Goal: Task Accomplishment & Management: Complete application form

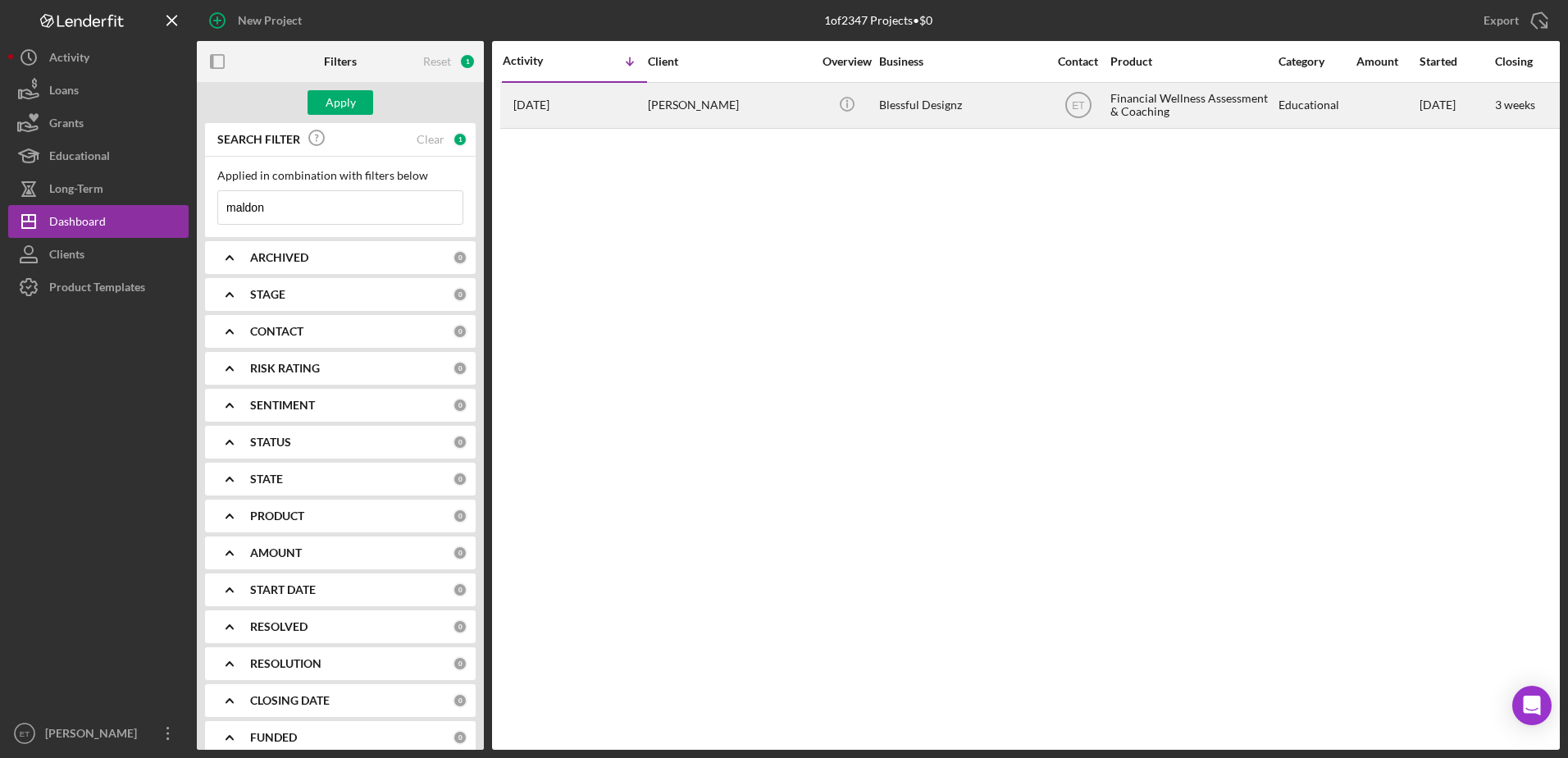
click at [702, 111] on div "[PERSON_NAME]" at bounding box center [730, 105] width 164 height 43
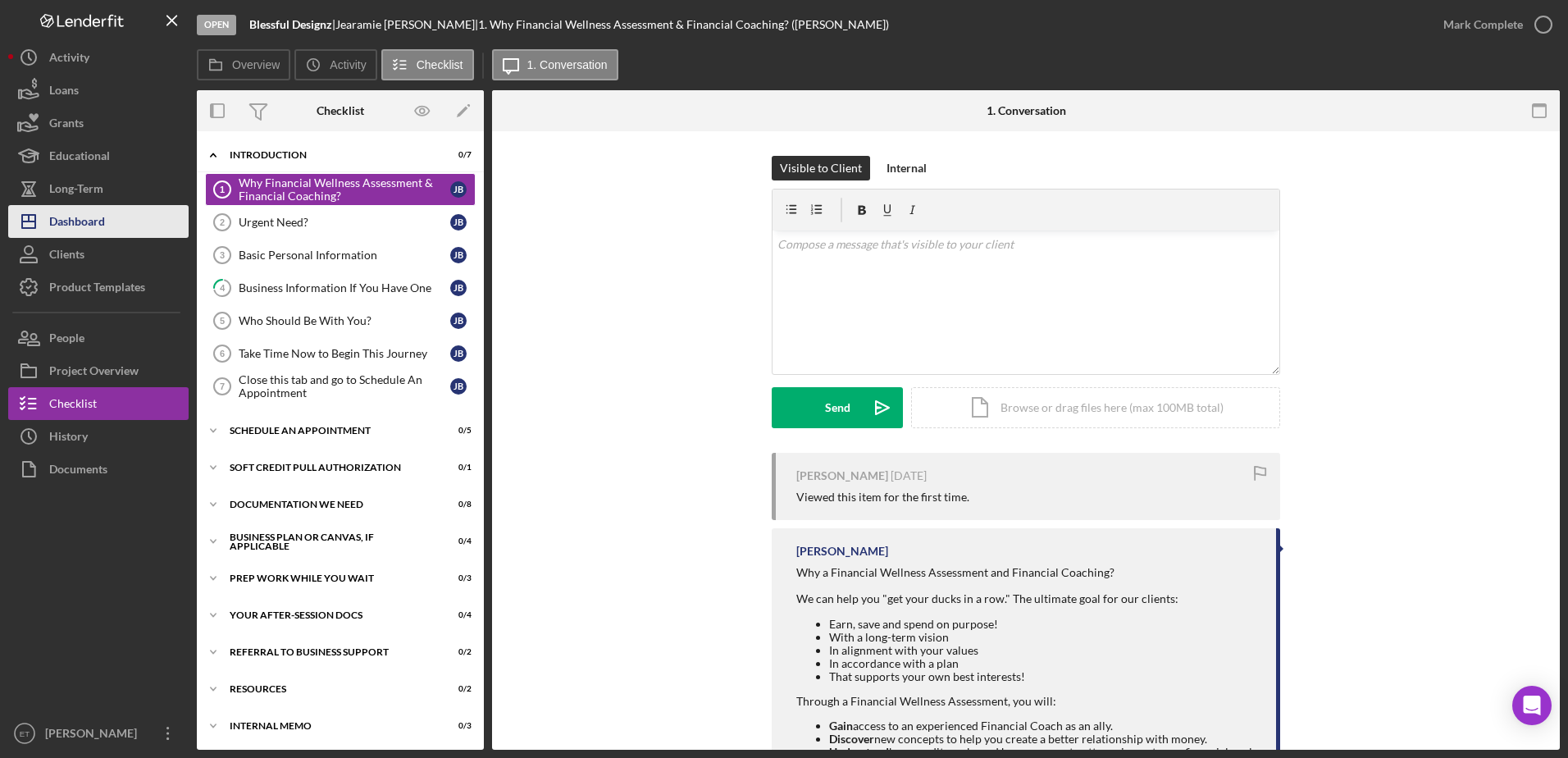
click at [95, 223] on div "Dashboard" at bounding box center [76, 224] width 56 height 37
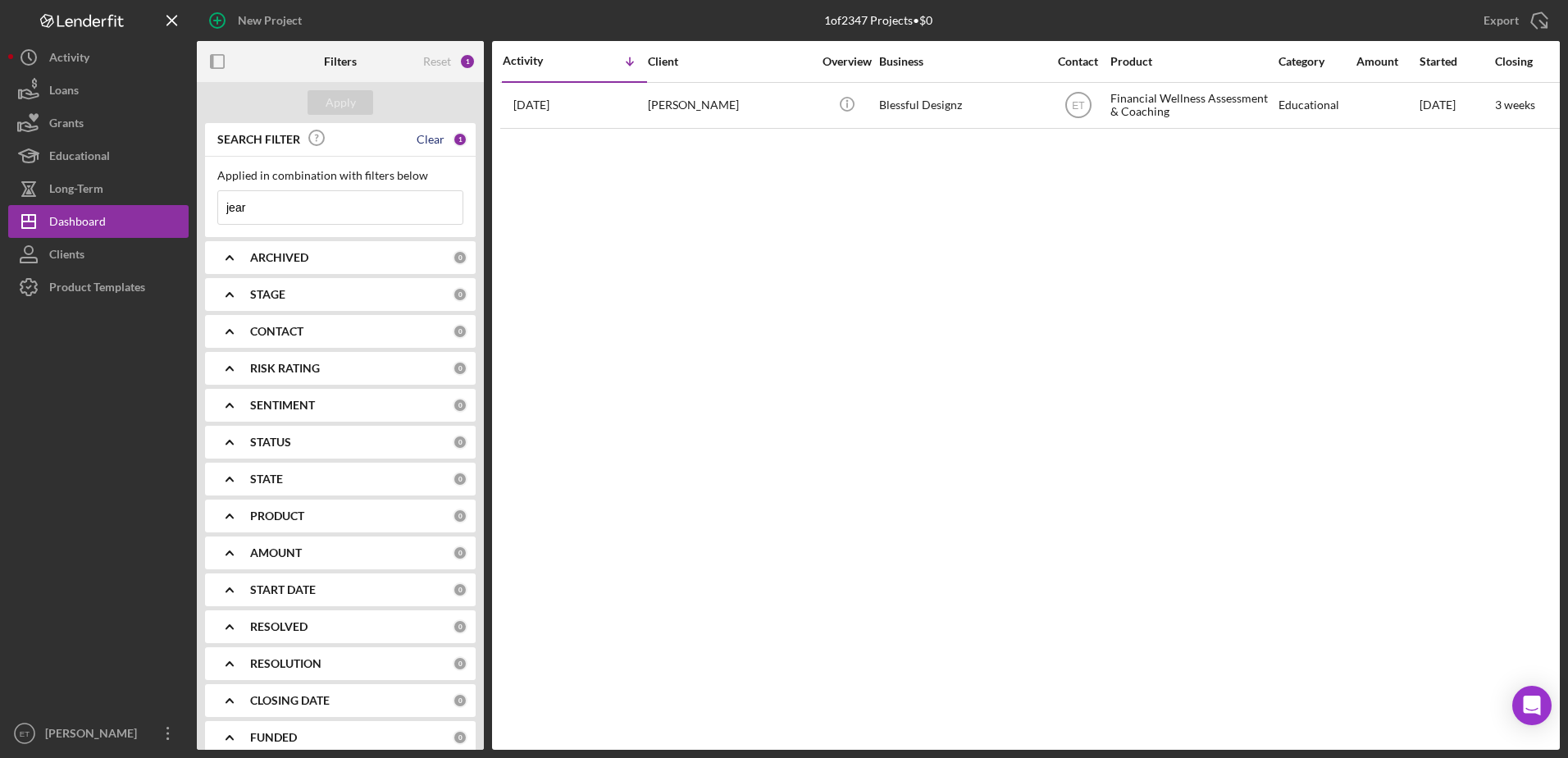
click at [427, 143] on div "Clear" at bounding box center [430, 139] width 28 height 13
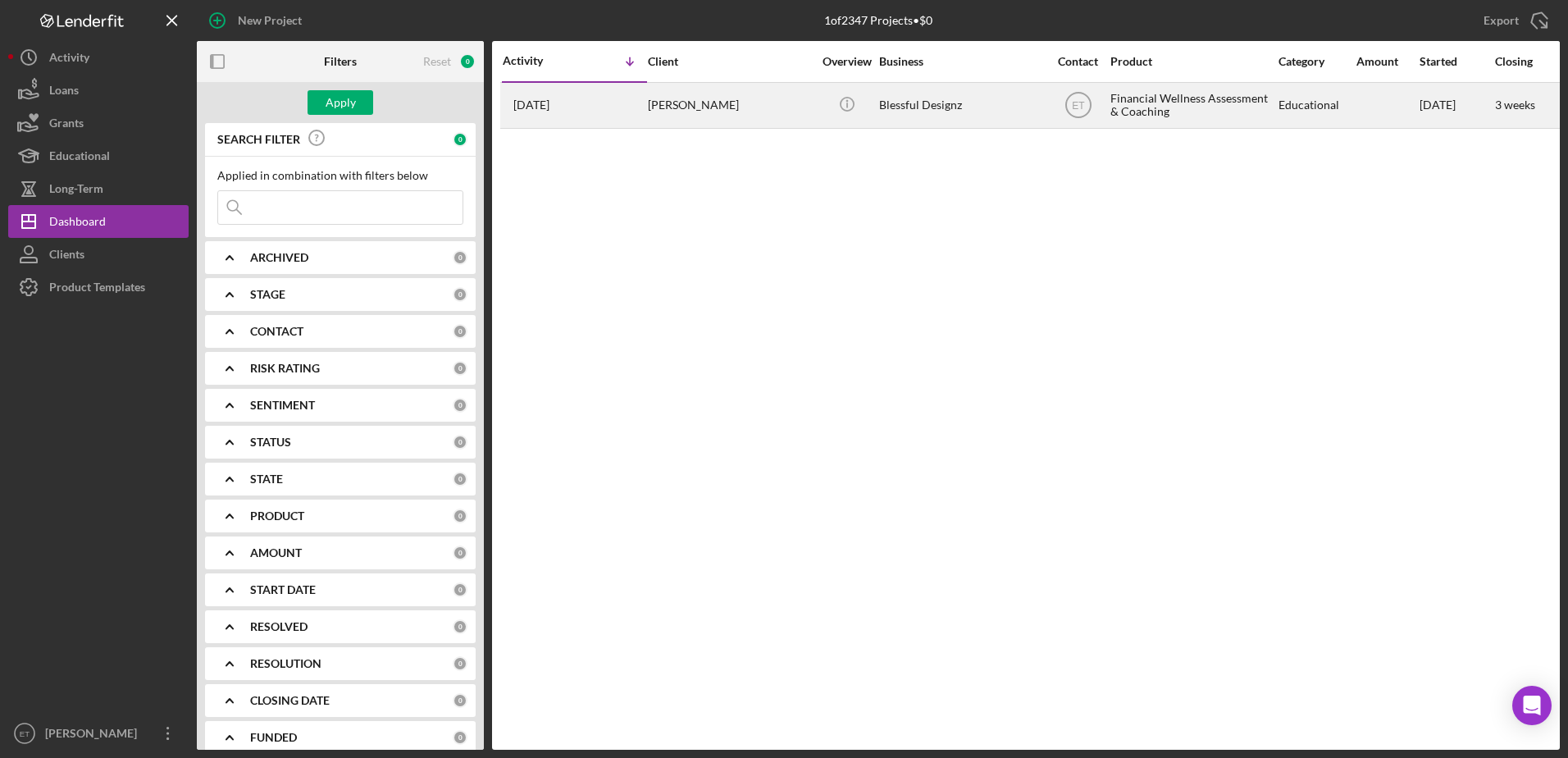
click at [685, 111] on div "[PERSON_NAME]" at bounding box center [730, 105] width 164 height 43
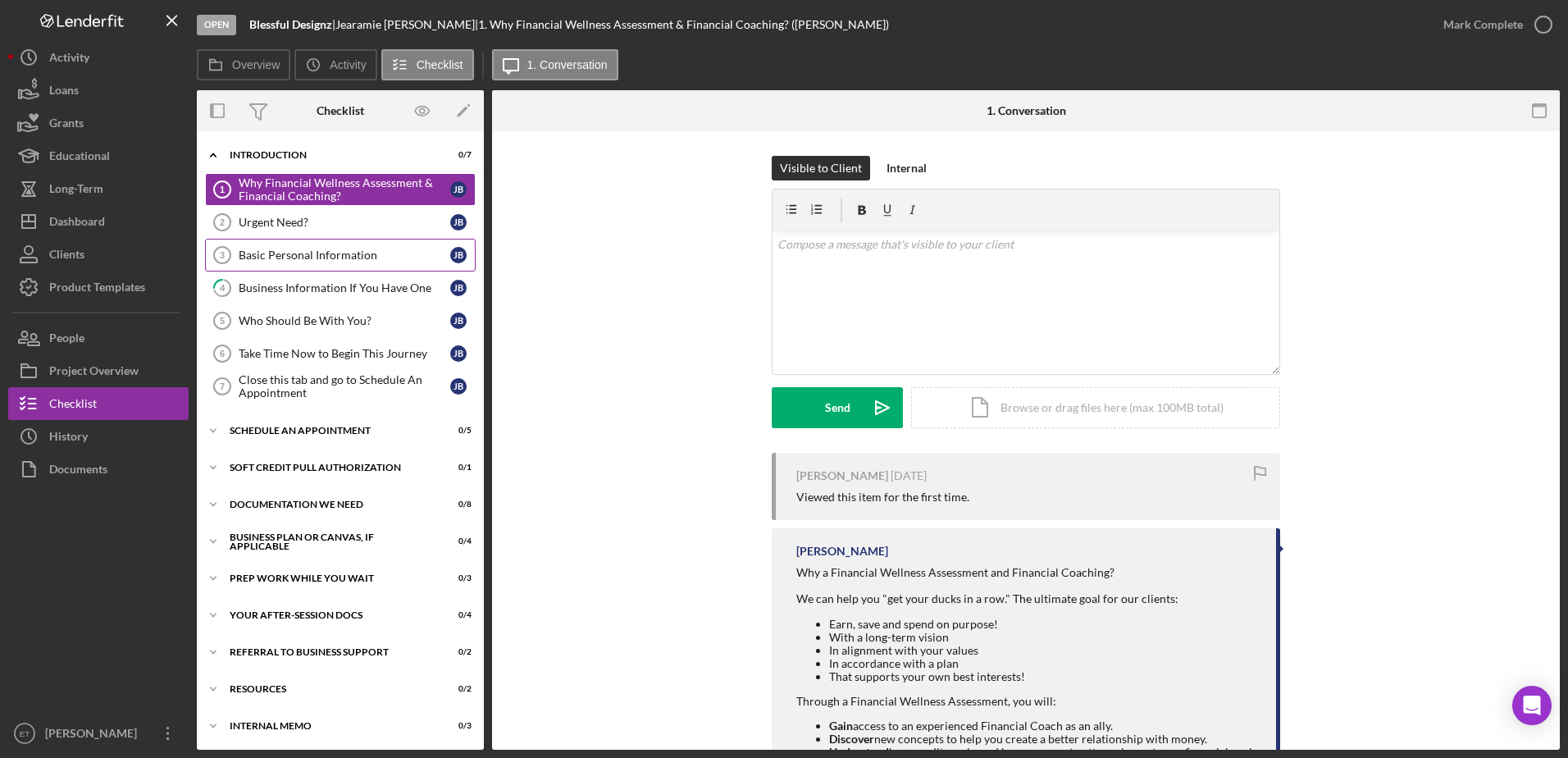
click at [329, 253] on div "Basic Personal Information" at bounding box center [345, 255] width 212 height 13
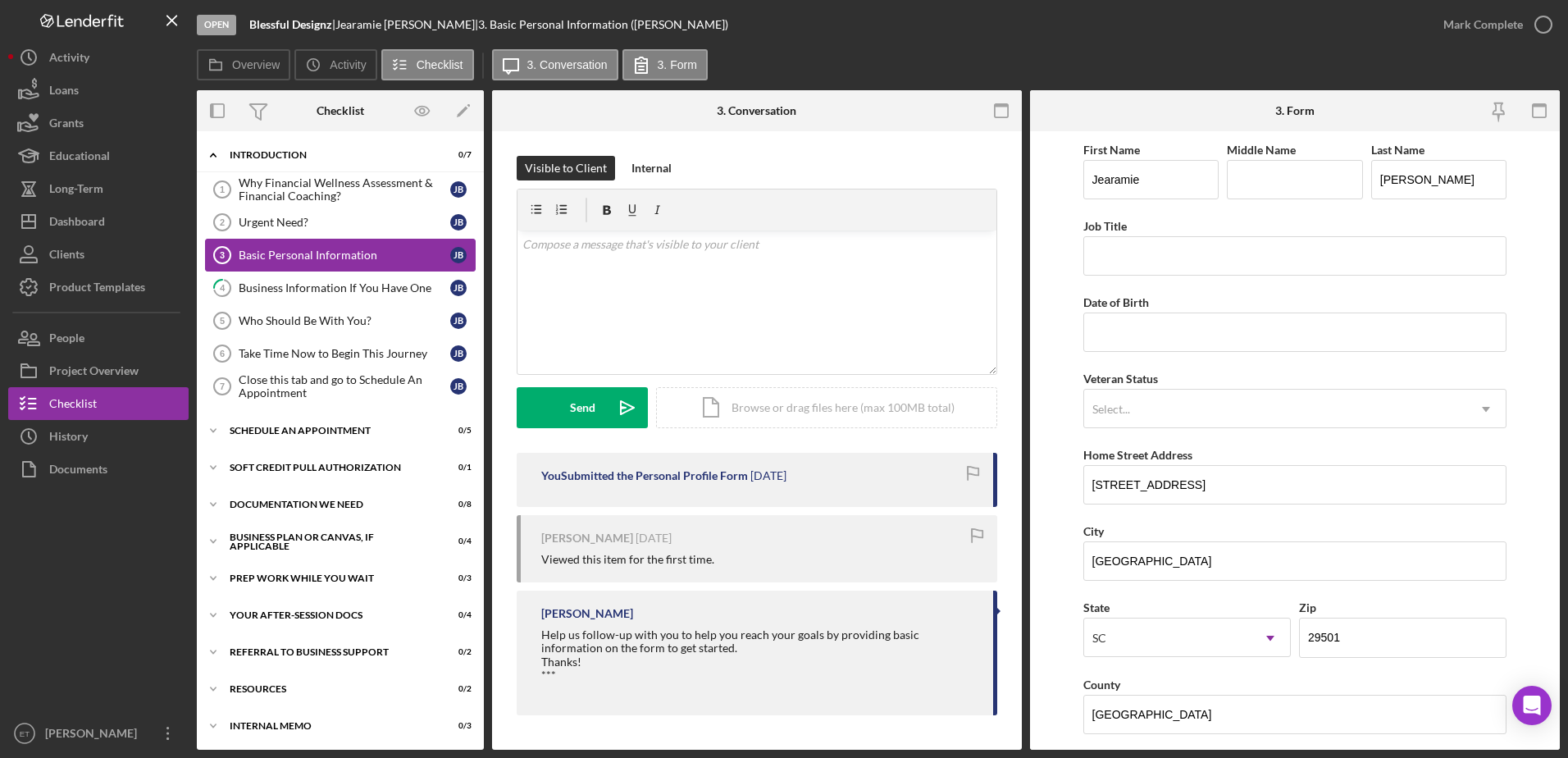
click at [328, 252] on div "Basic Personal Information" at bounding box center [345, 255] width 212 height 13
click at [102, 365] on div "Project Overview" at bounding box center [93, 373] width 89 height 37
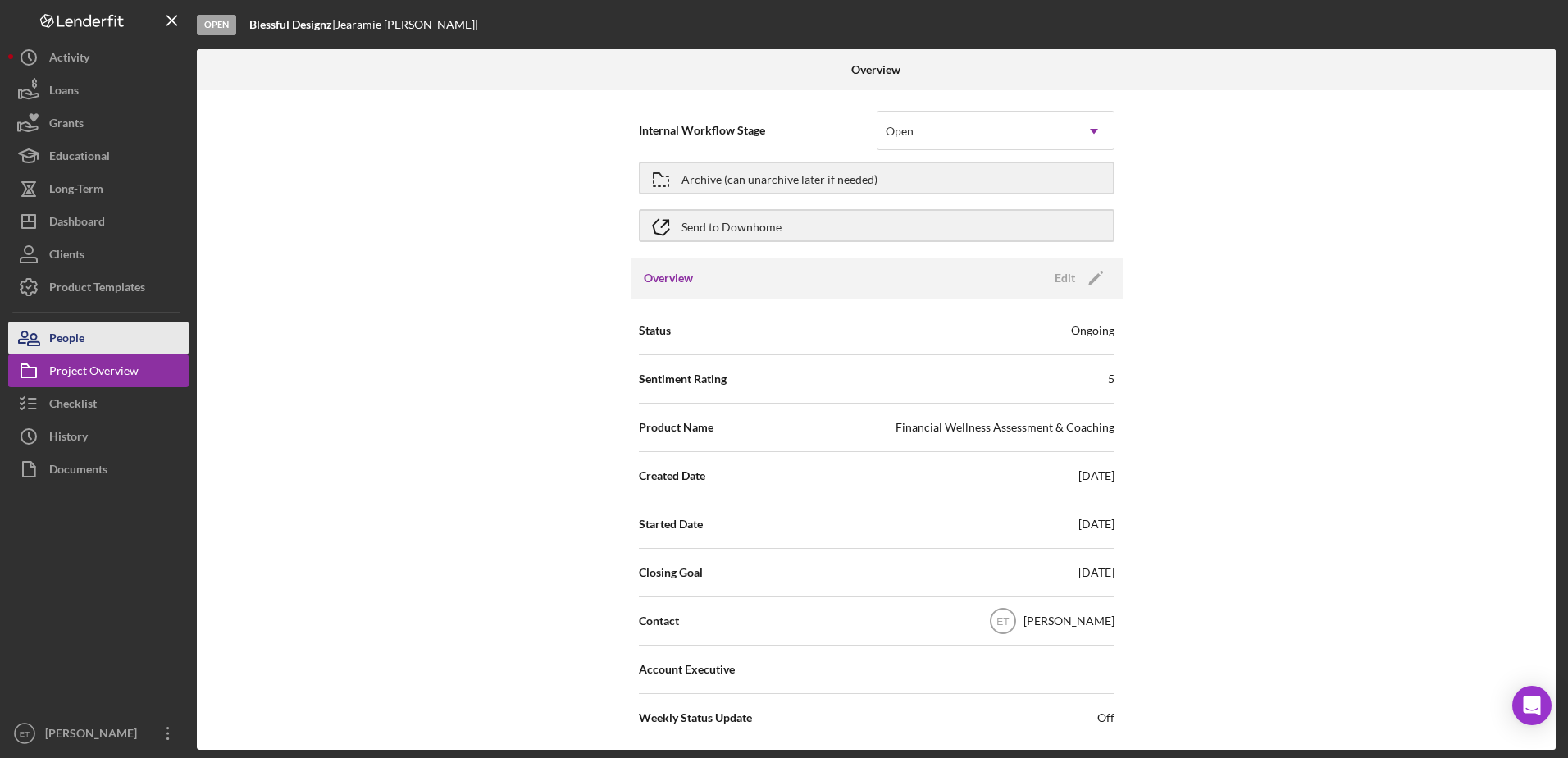
click at [85, 336] on div "People" at bounding box center [66, 340] width 35 height 37
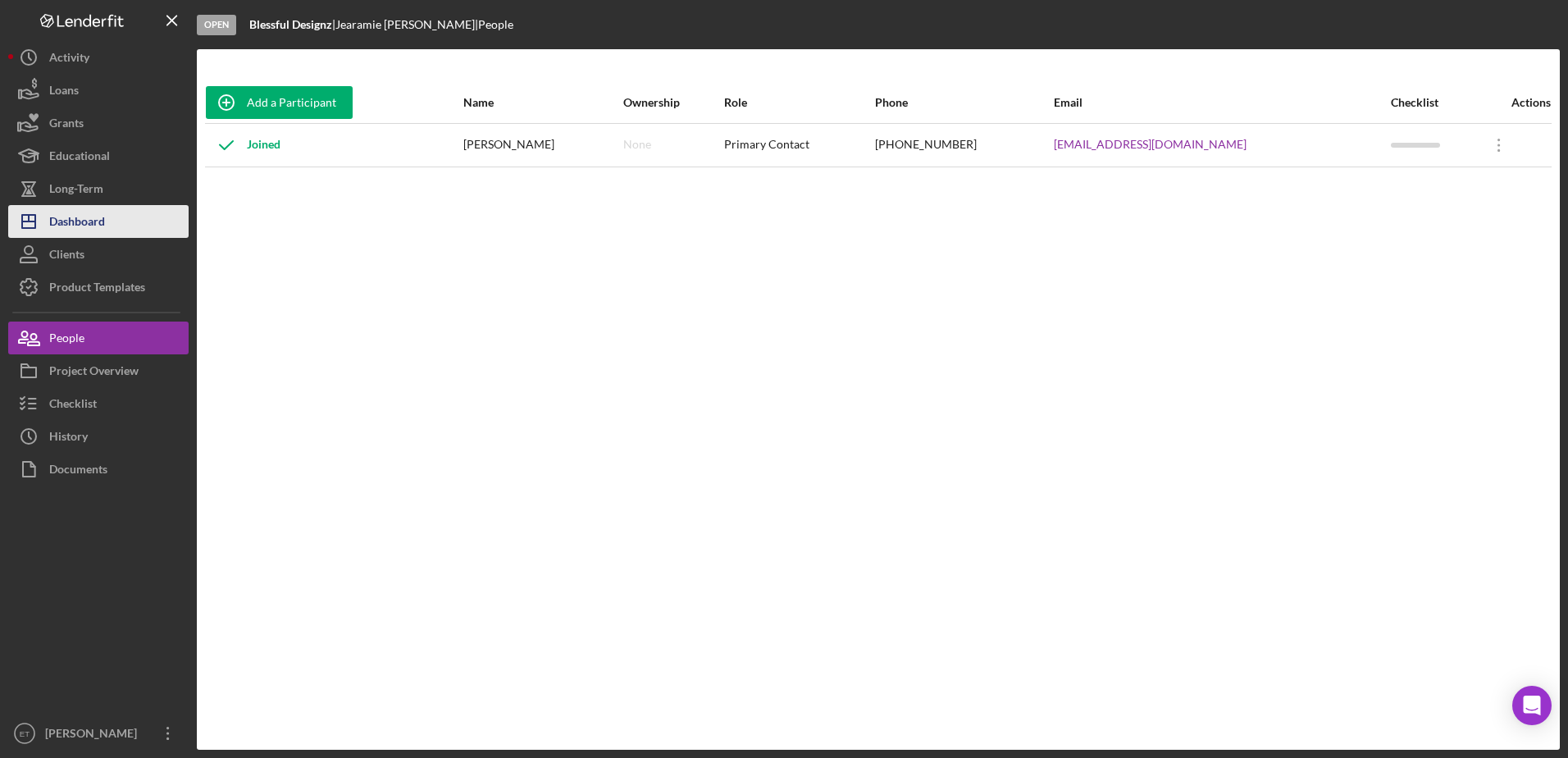
click at [85, 230] on div "Dashboard" at bounding box center [76, 224] width 56 height 37
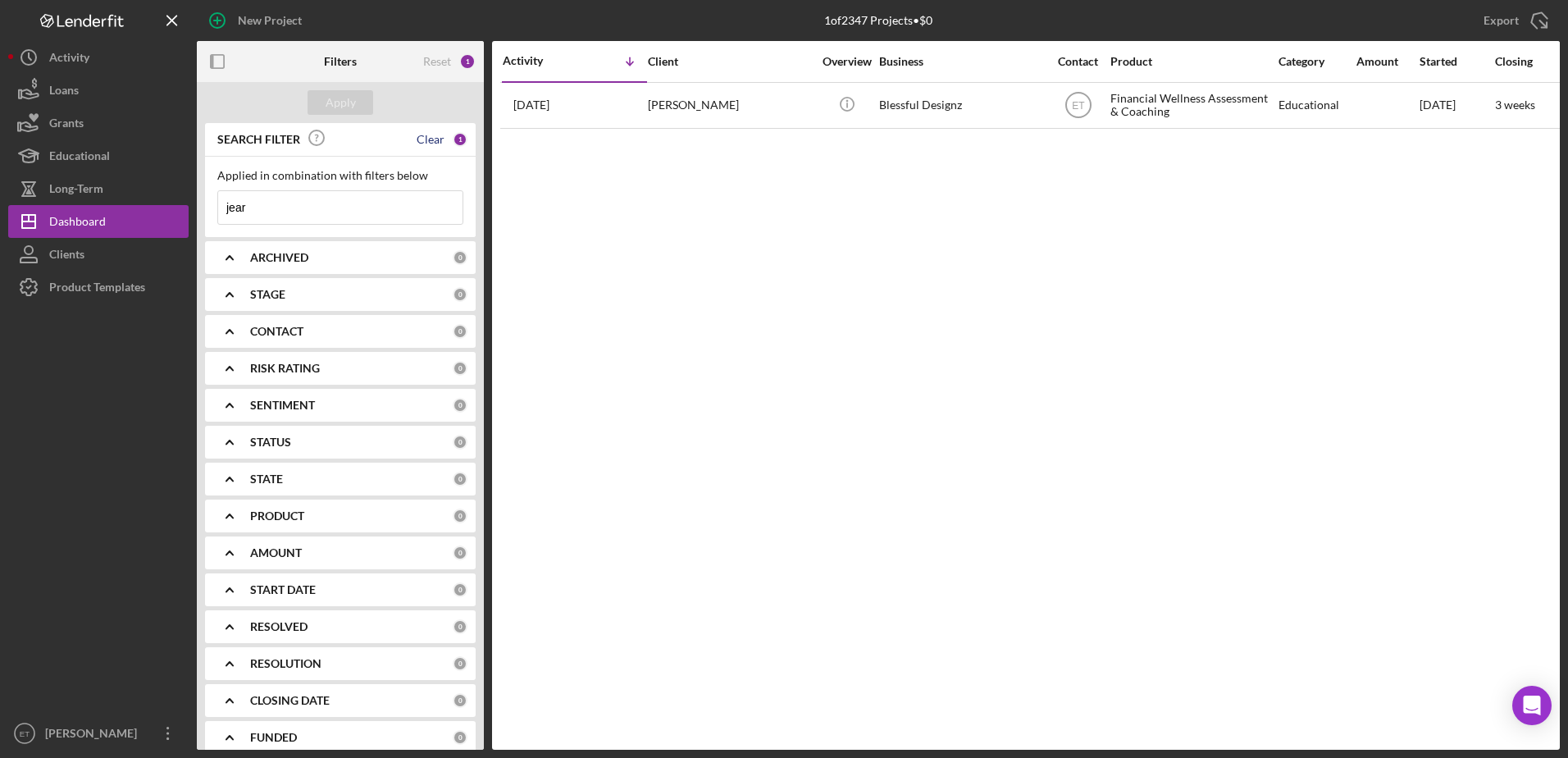
click at [418, 136] on div "Clear" at bounding box center [430, 139] width 28 height 13
click at [318, 212] on input at bounding box center [340, 207] width 244 height 33
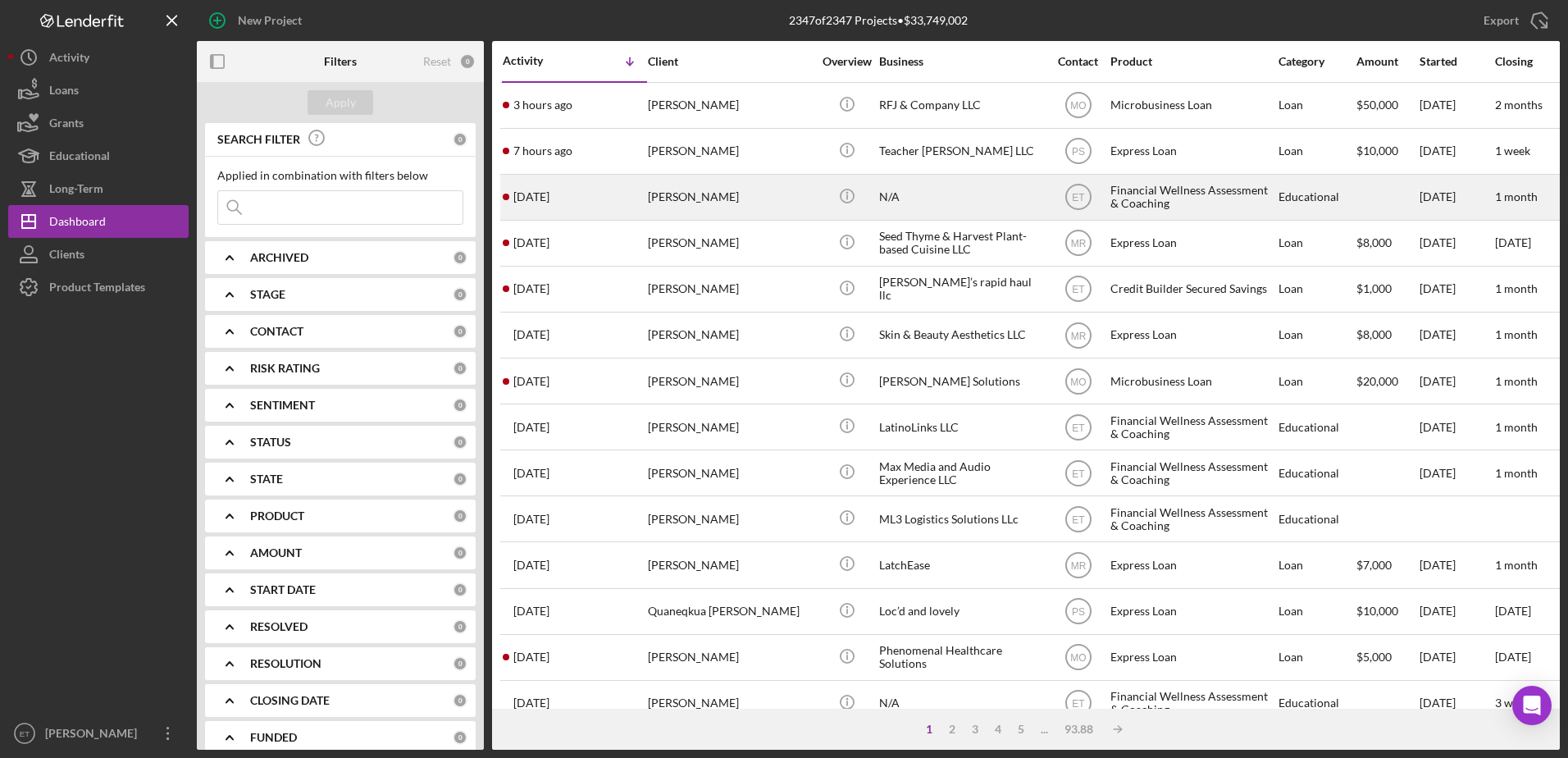
click at [884, 214] on div "N/A" at bounding box center [961, 197] width 164 height 43
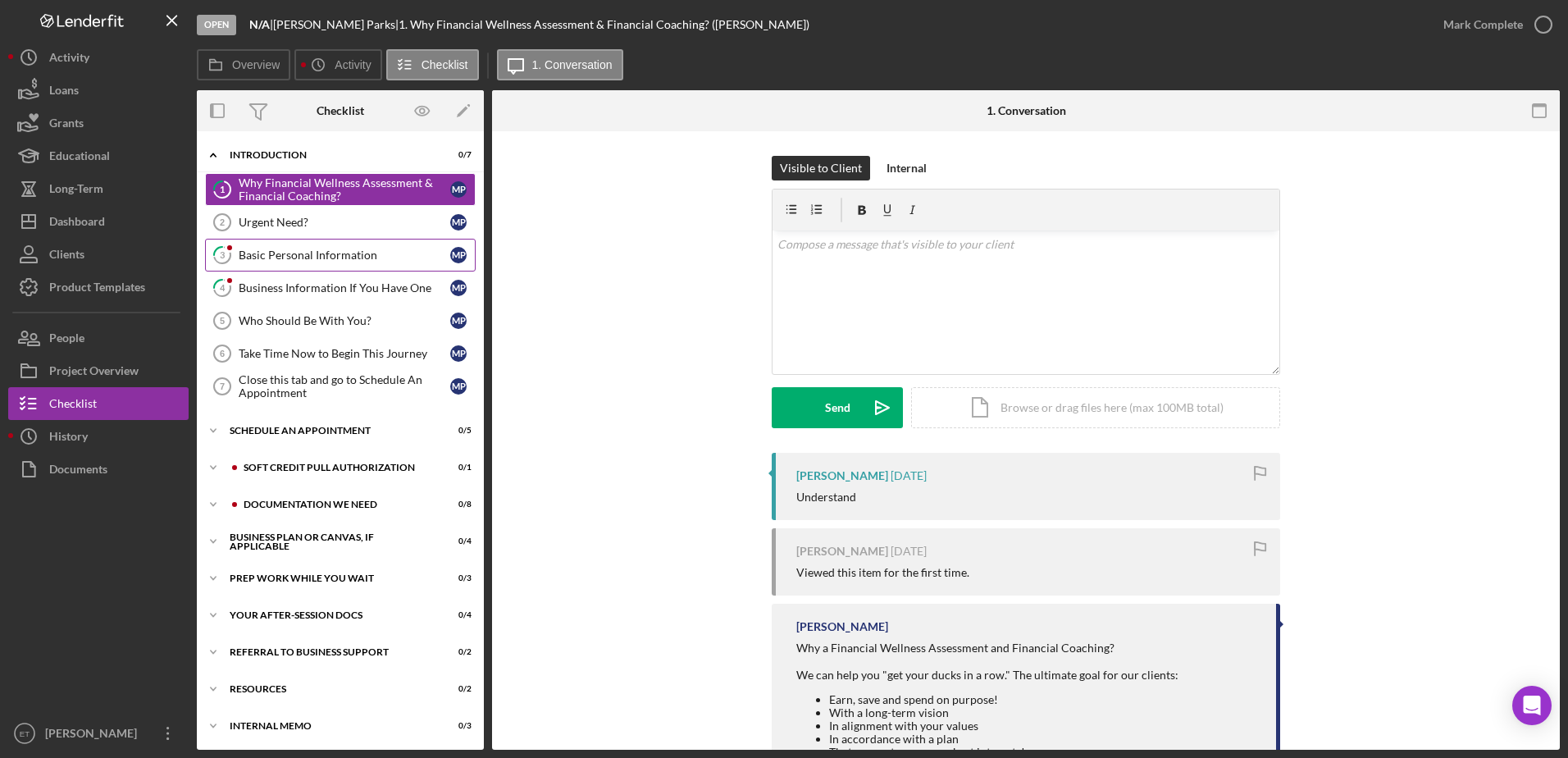
click at [287, 251] on div "Basic Personal Information" at bounding box center [345, 255] width 212 height 13
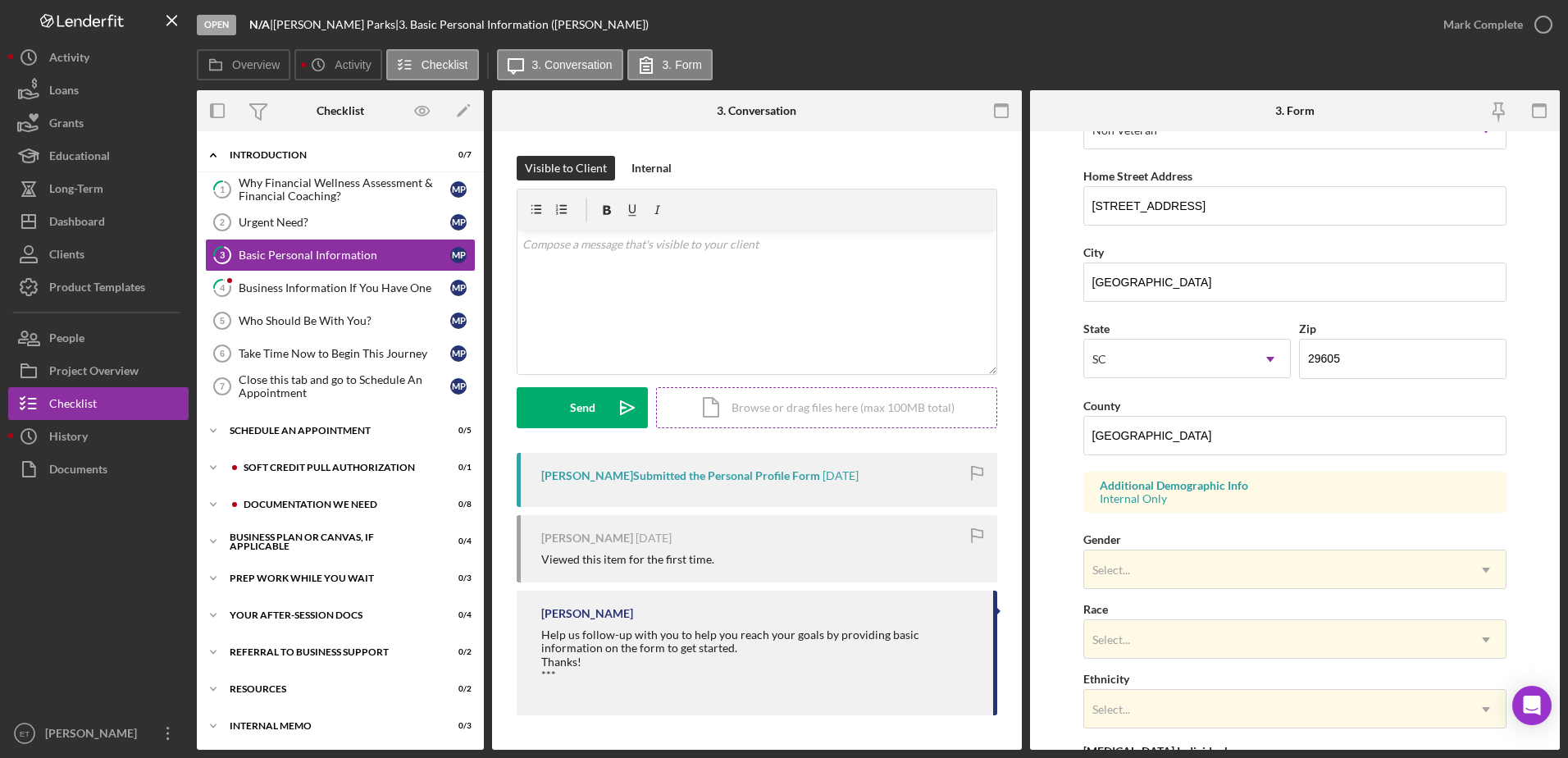
scroll to position [280, 0]
click at [288, 286] on div "Business Information If You Have One" at bounding box center [345, 287] width 212 height 13
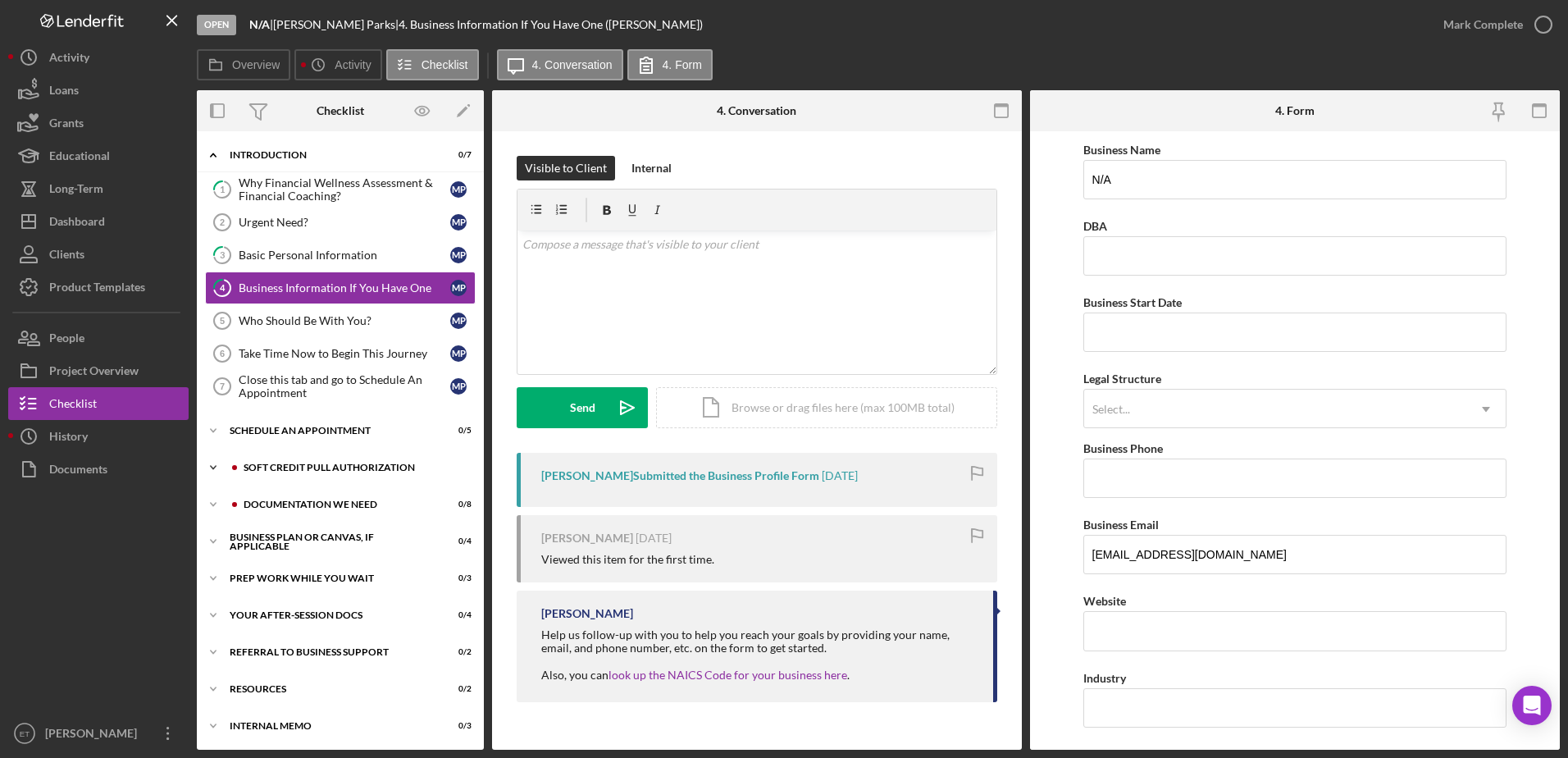
click at [300, 462] on div "Soft Credit Pull Authorization" at bounding box center [353, 467] width 220 height 10
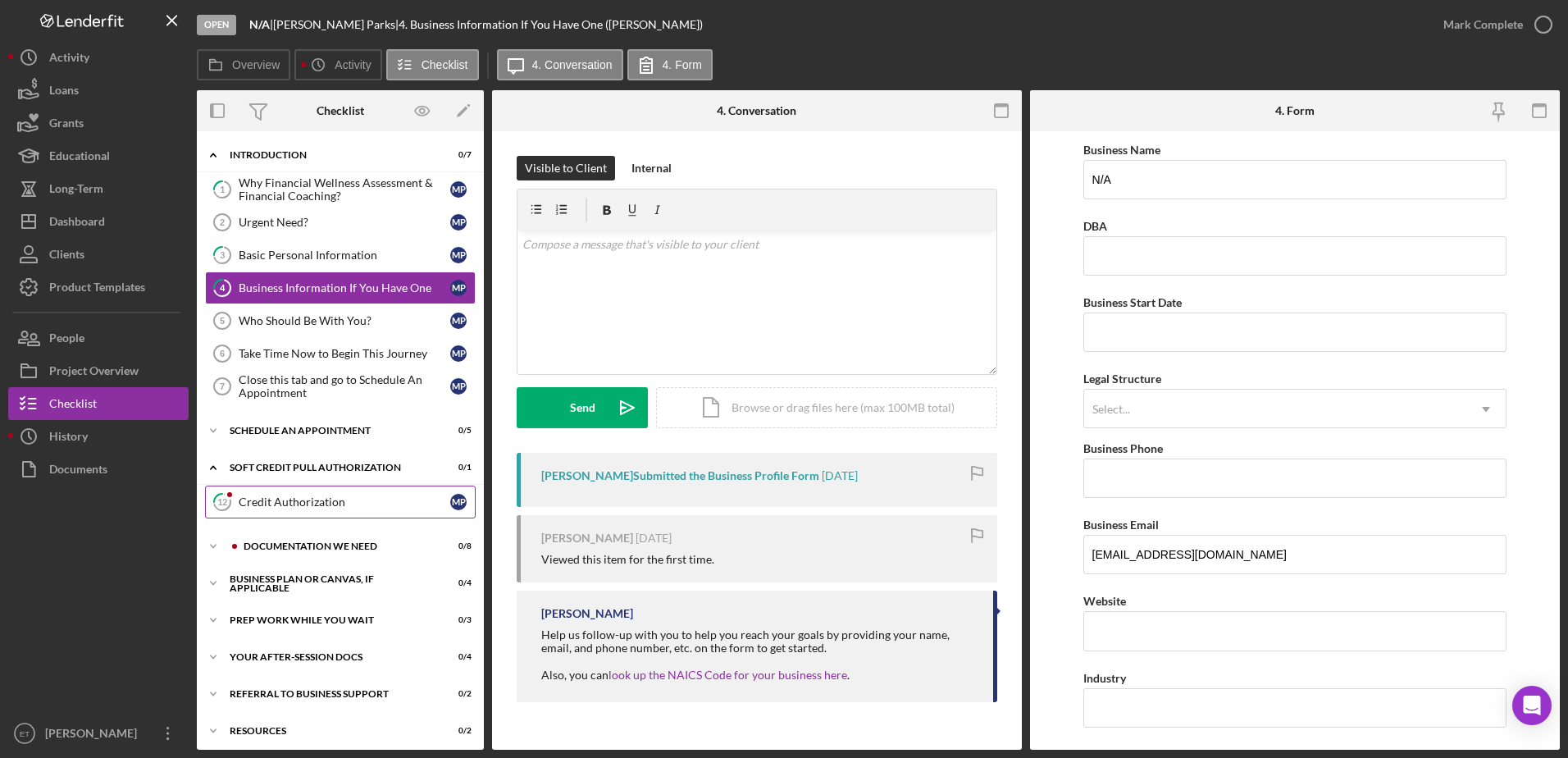
click at [294, 505] on div "Credit Authorization" at bounding box center [345, 502] width 212 height 13
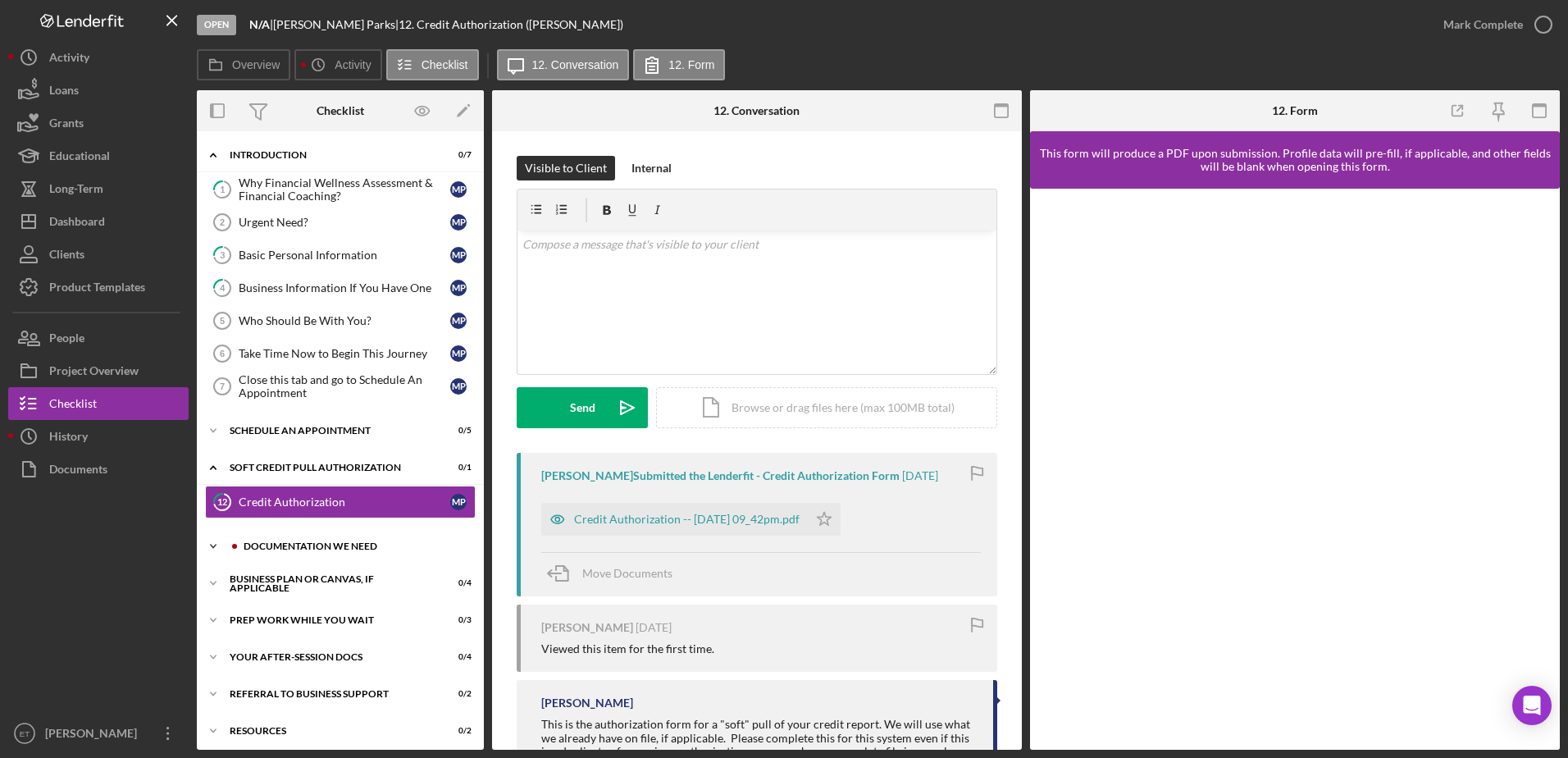
click at [284, 544] on div "Documentation We Need" at bounding box center [353, 546] width 220 height 10
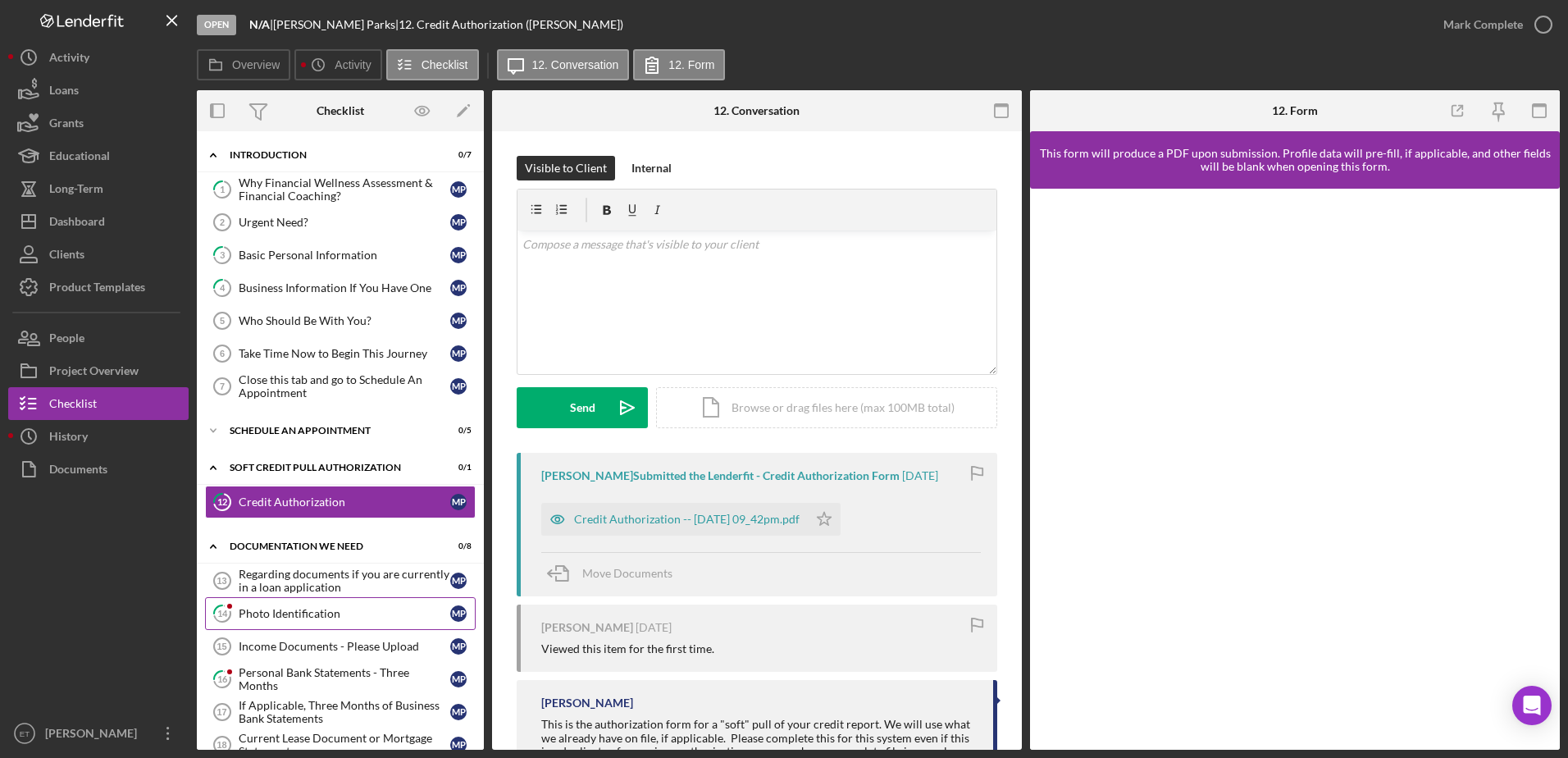
click at [275, 609] on div "Photo Identification" at bounding box center [345, 613] width 212 height 13
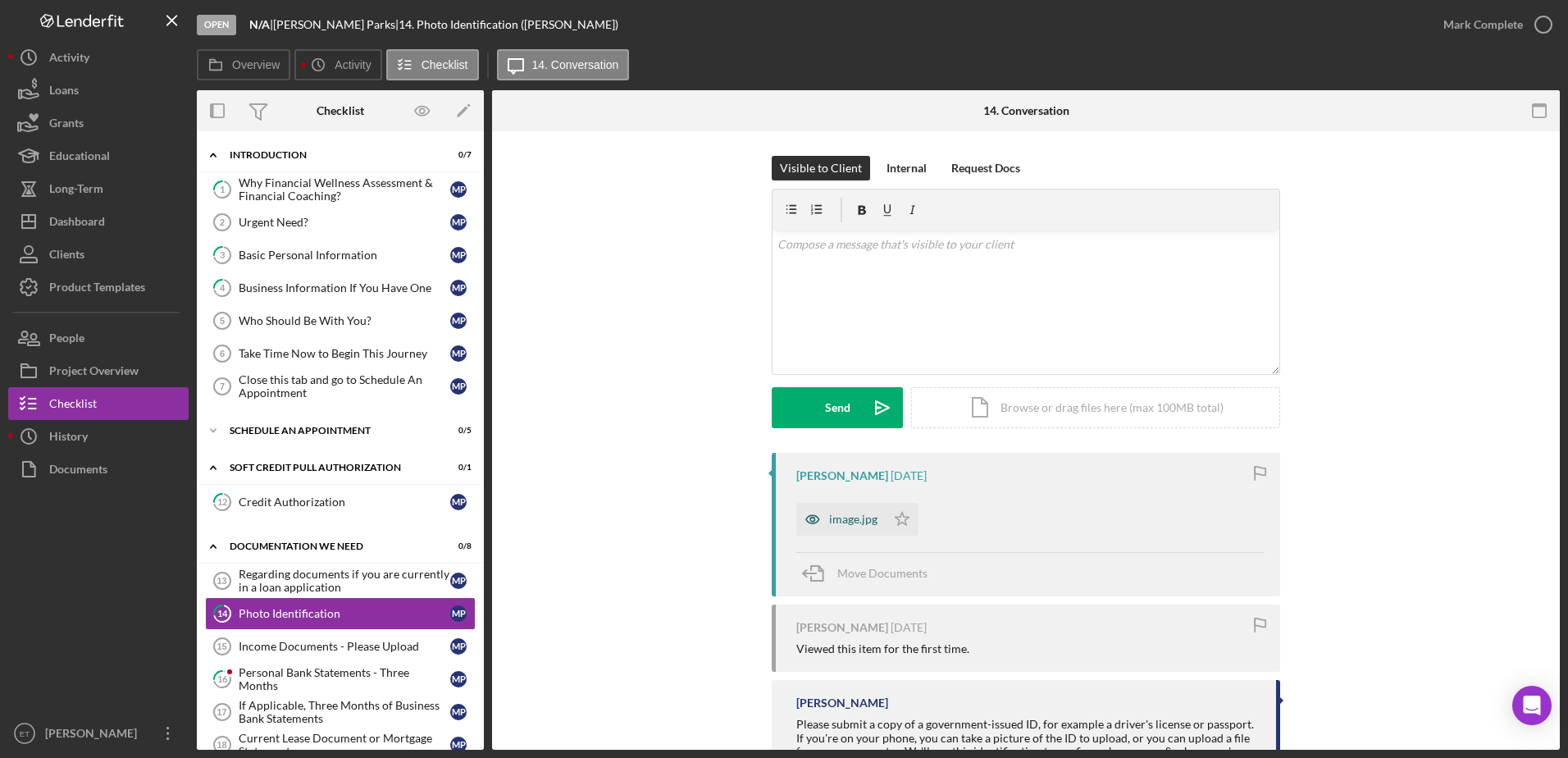
click at [813, 520] on icon "button" at bounding box center [813, 519] width 33 height 33
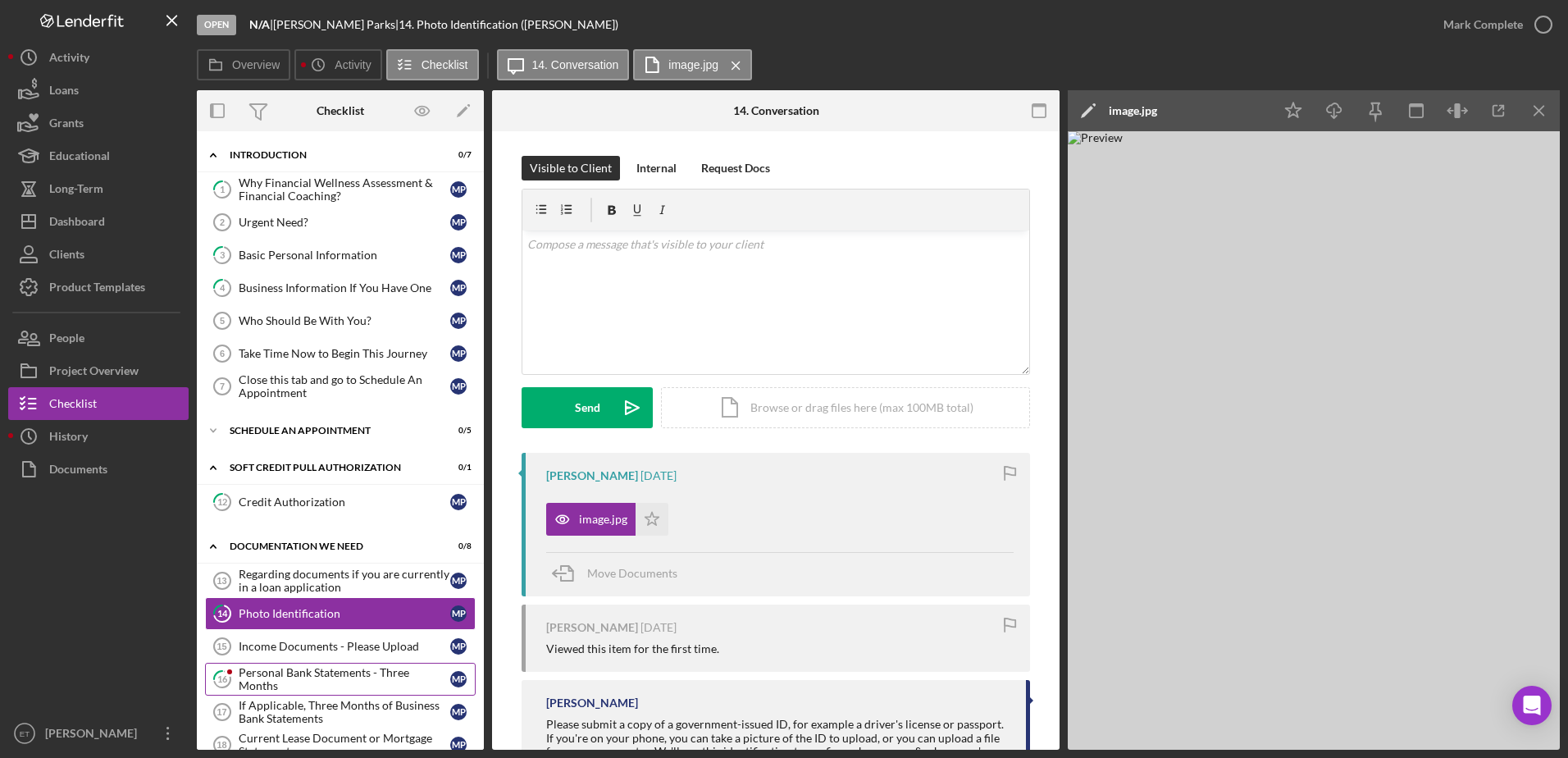
click at [273, 676] on div "Personal Bank Statements - Three Months" at bounding box center [345, 679] width 212 height 26
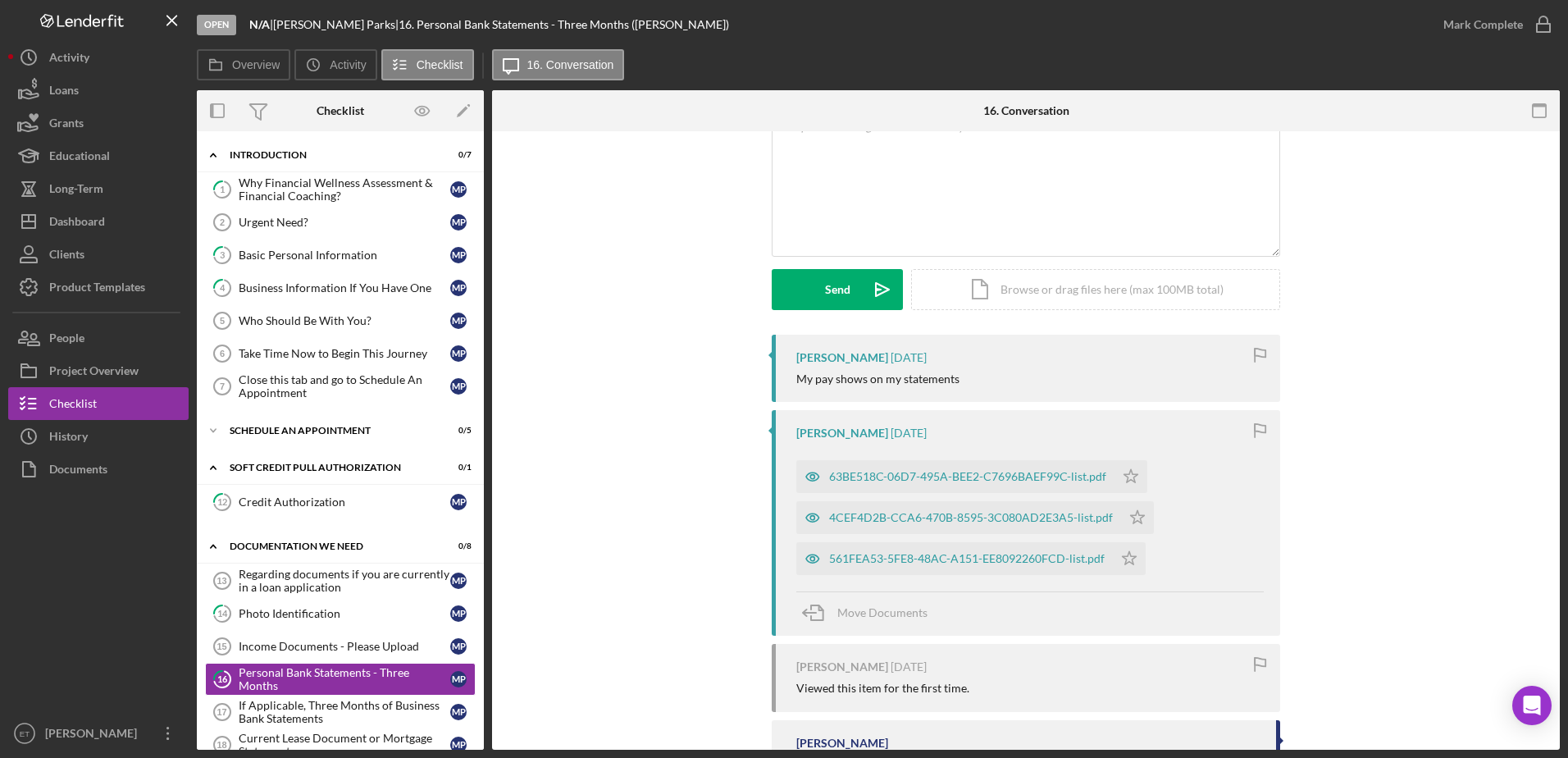
scroll to position [117, 0]
click at [812, 480] on icon "button" at bounding box center [813, 477] width 4 height 4
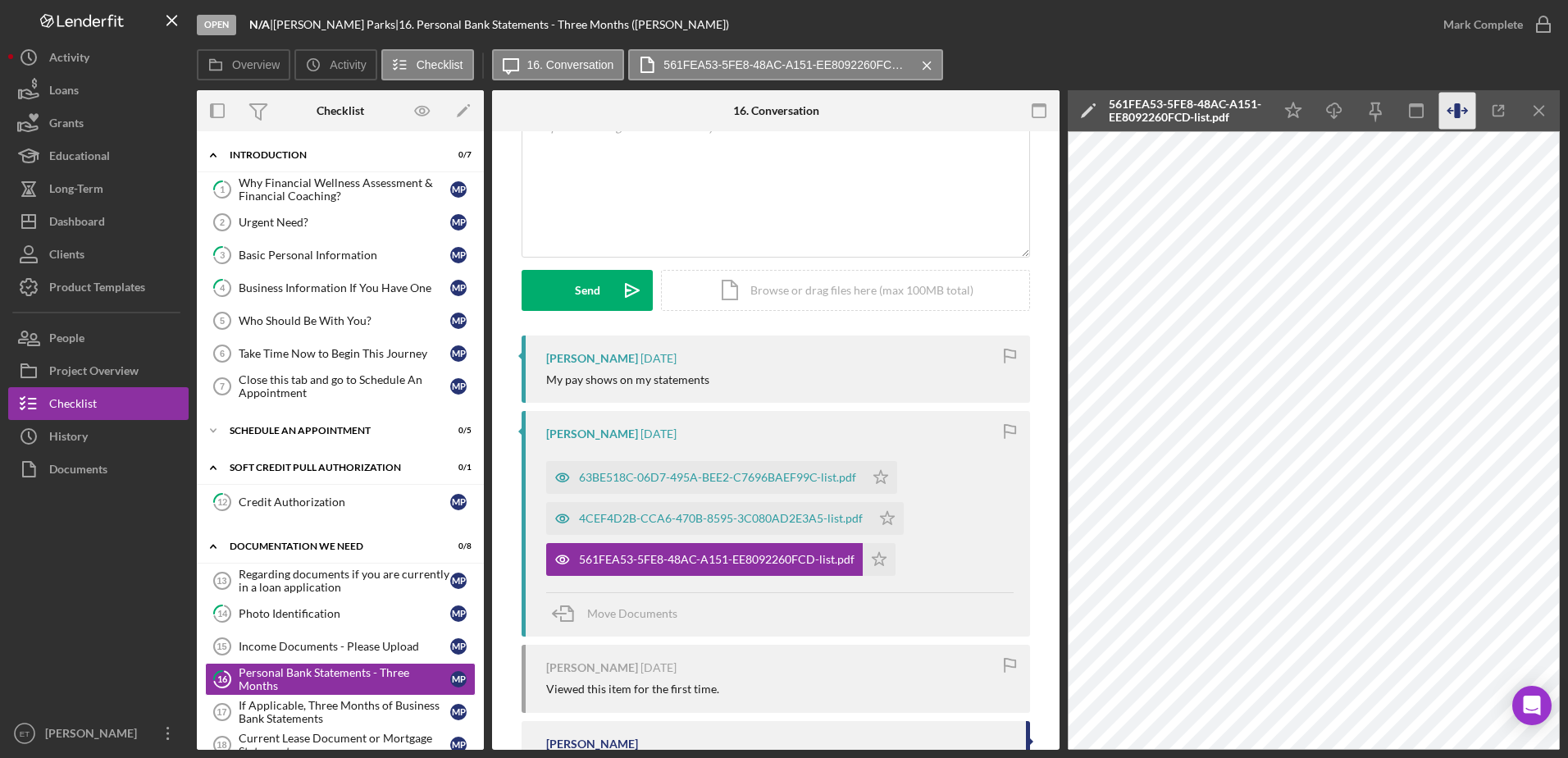
click at [1450, 111] on icon "button" at bounding box center [1449, 111] width 5 height 0
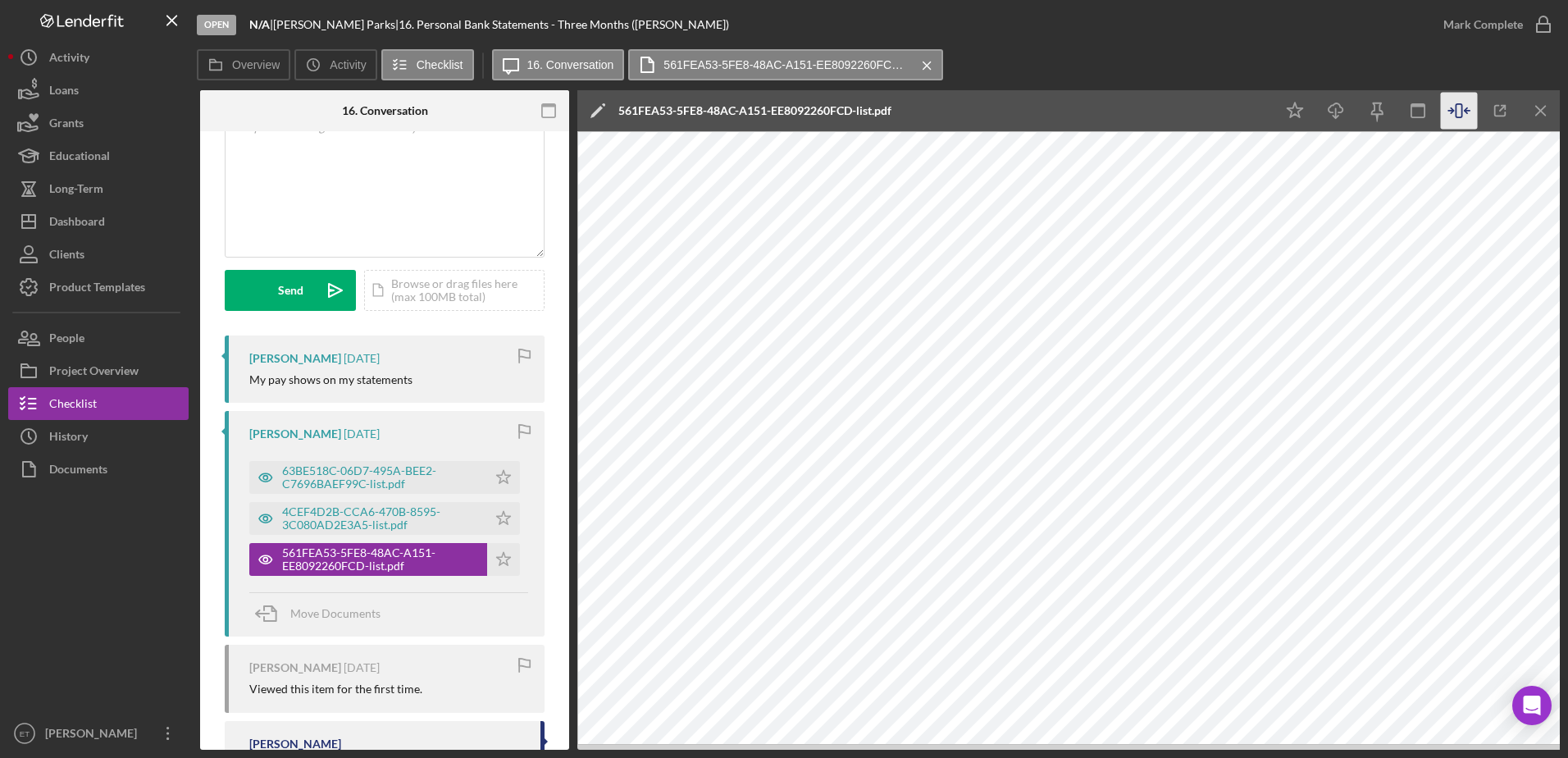
scroll to position [0, 294]
